Goal: Navigation & Orientation: Find specific page/section

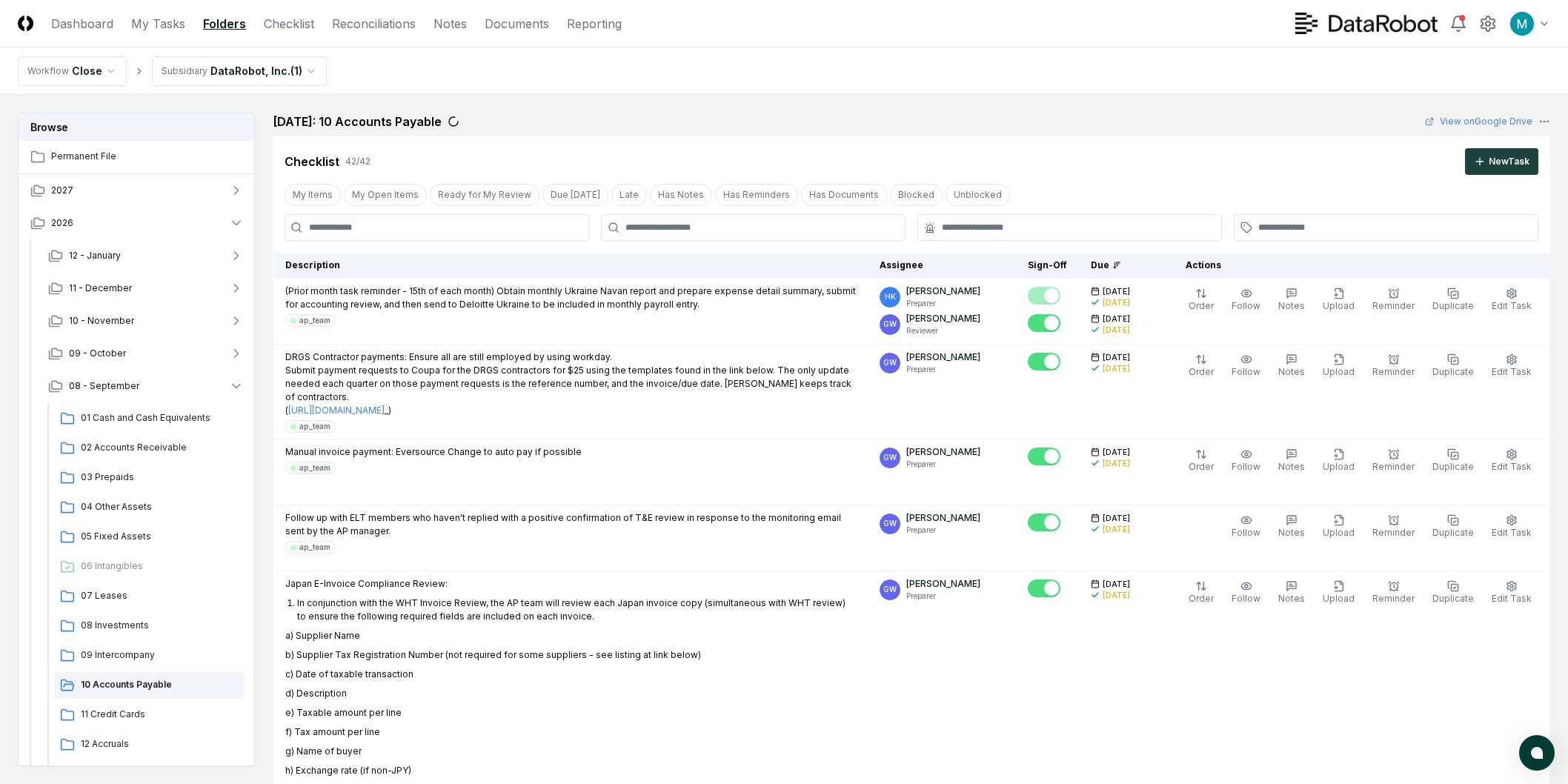
scroll to position [2963, 0]
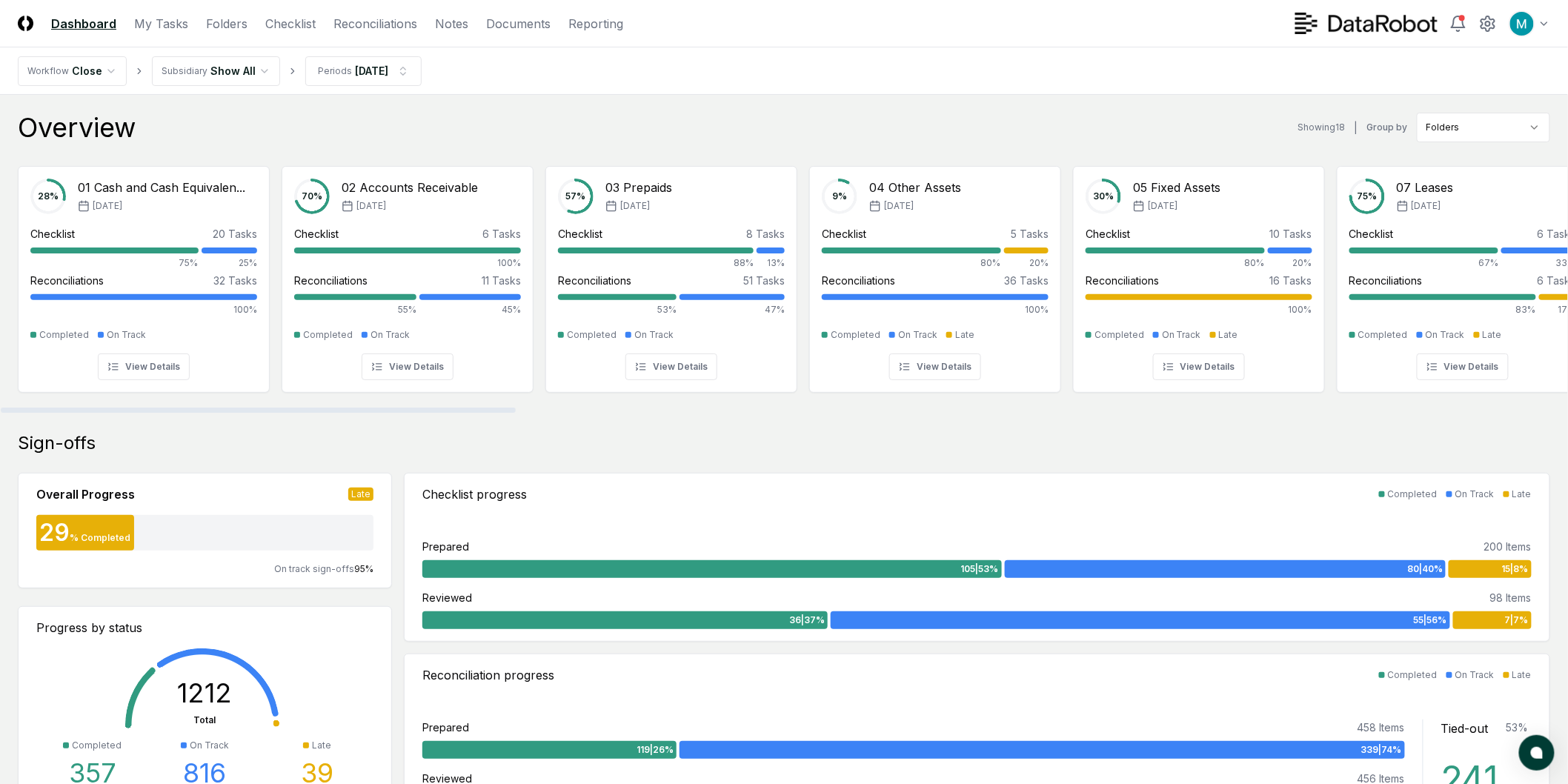
scroll to position [658, 0]
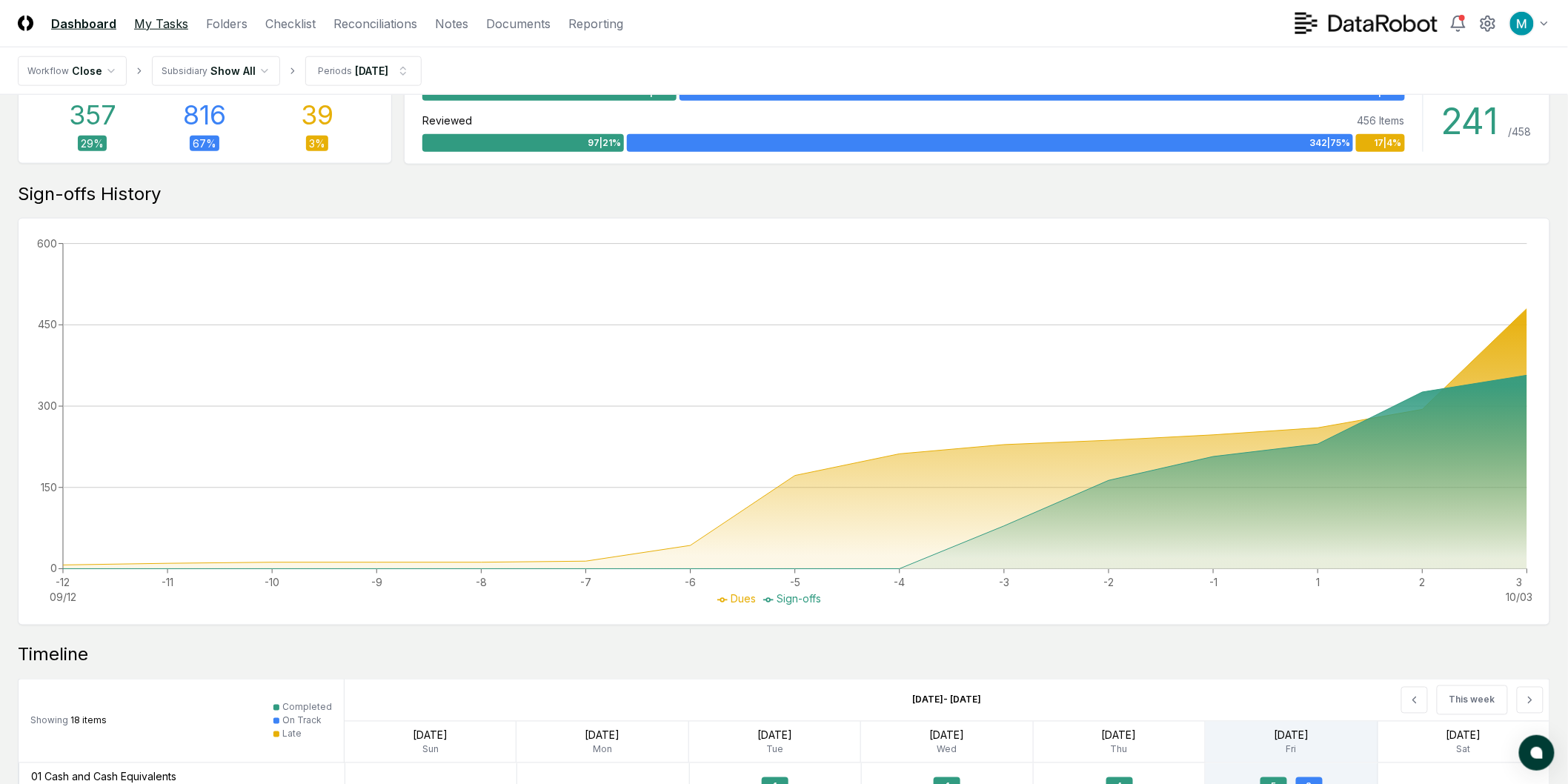
click at [143, 30] on link "My Tasks" at bounding box center [161, 24] width 54 height 18
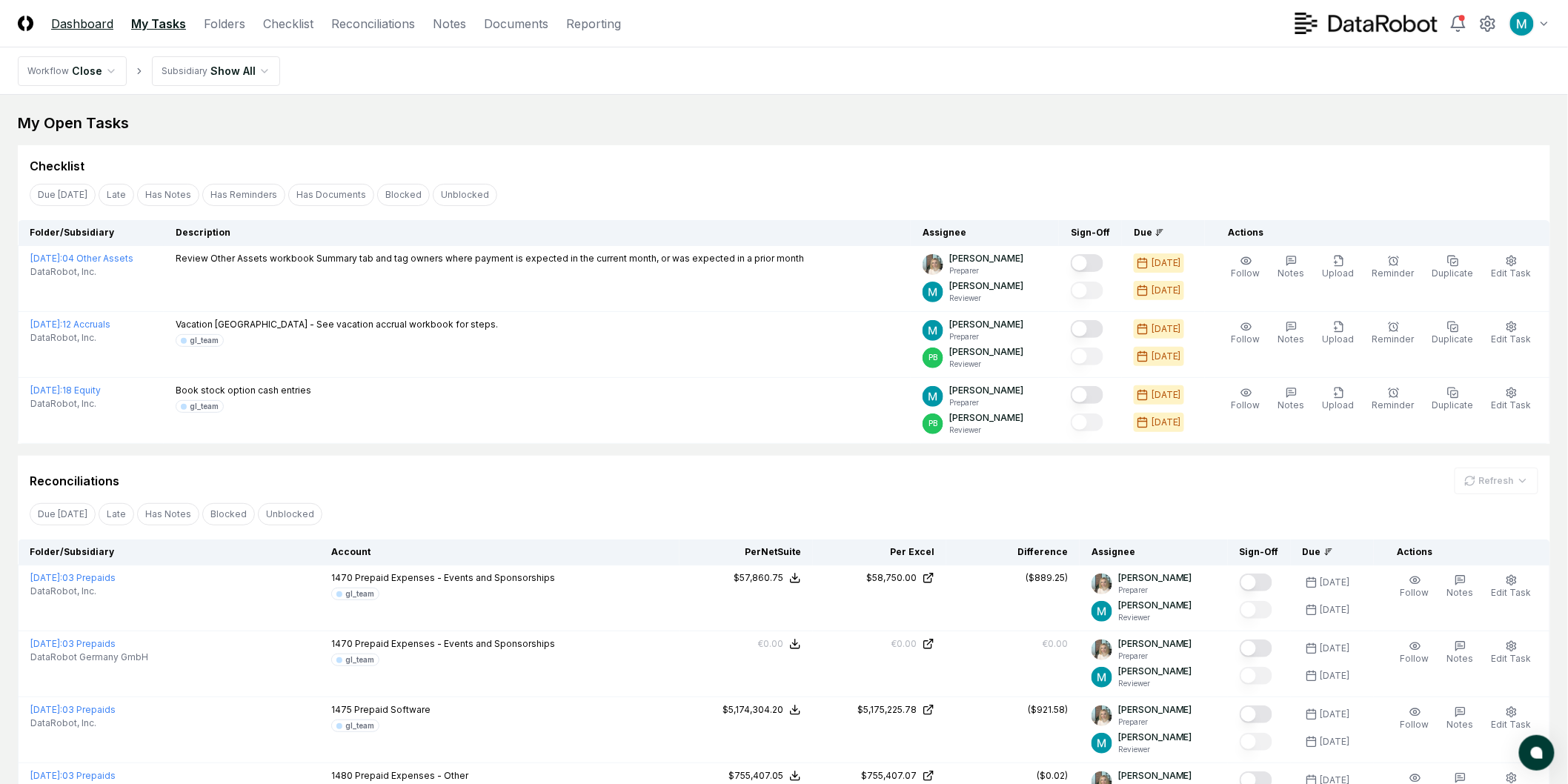
click at [85, 21] on link "Dashboard" at bounding box center [82, 24] width 62 height 18
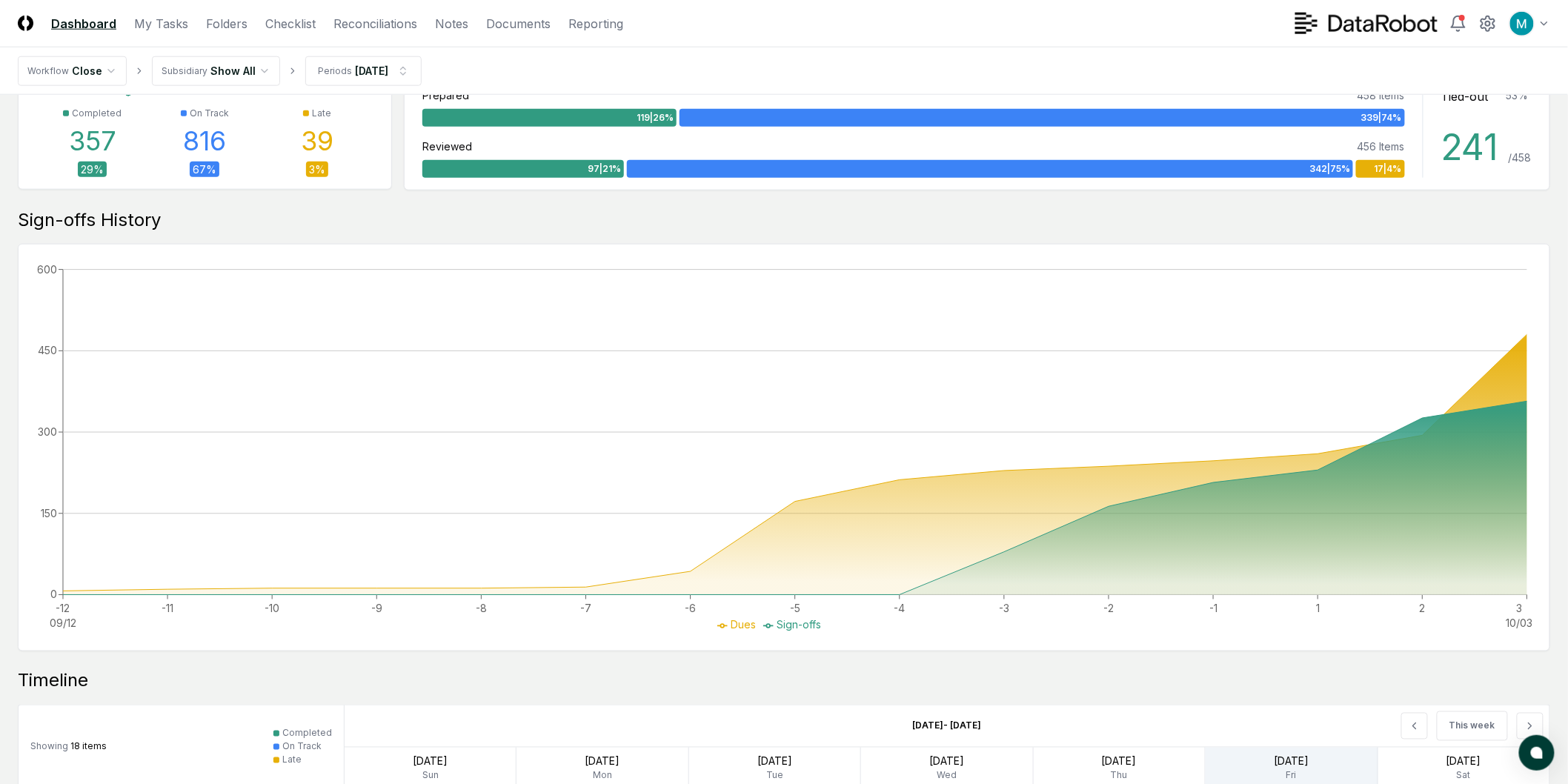
scroll to position [302, 0]
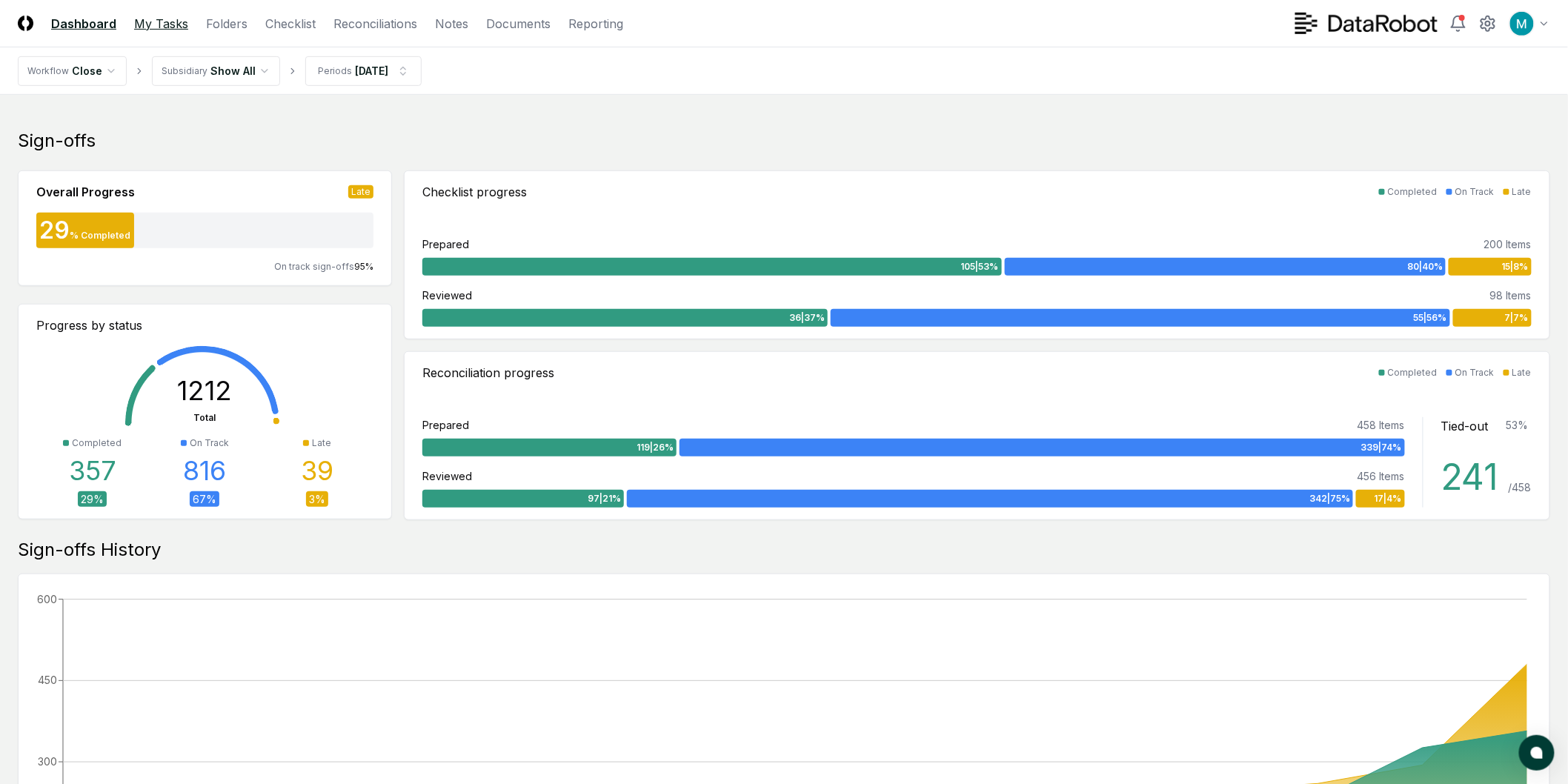
click at [173, 25] on link "My Tasks" at bounding box center [161, 24] width 54 height 18
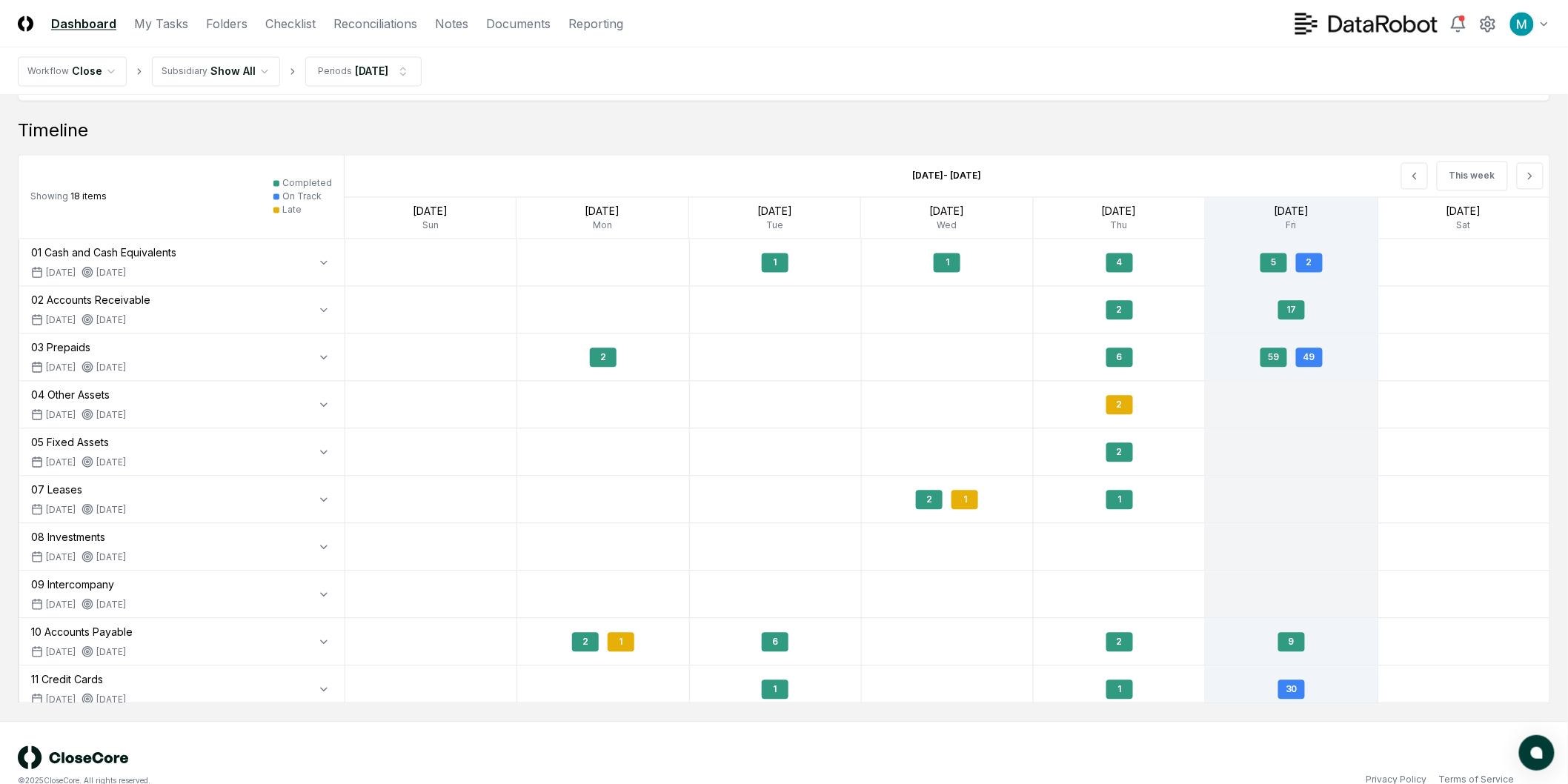
scroll to position [1208, 0]
